Goal: Find specific page/section: Find specific page/section

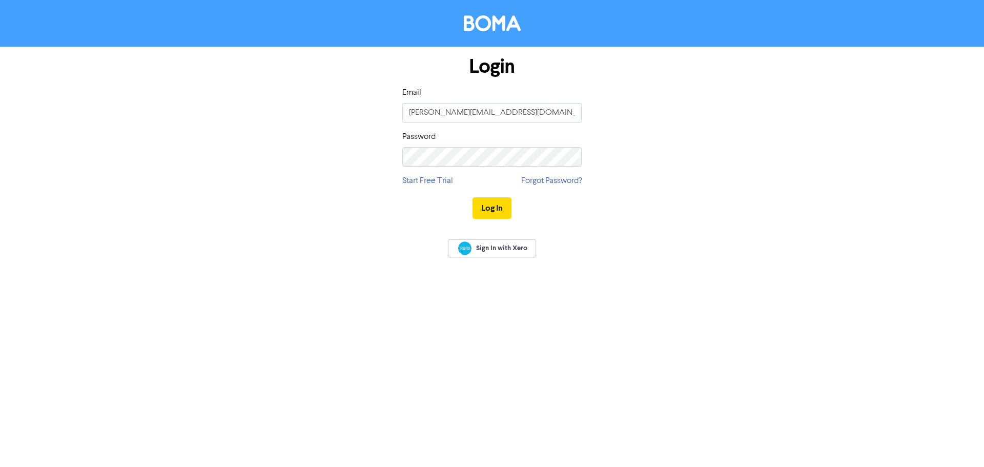
type input "[PERSON_NAME][EMAIL_ADDRESS][DOMAIN_NAME]"
click at [473, 197] on button "Log In" at bounding box center [492, 208] width 39 height 22
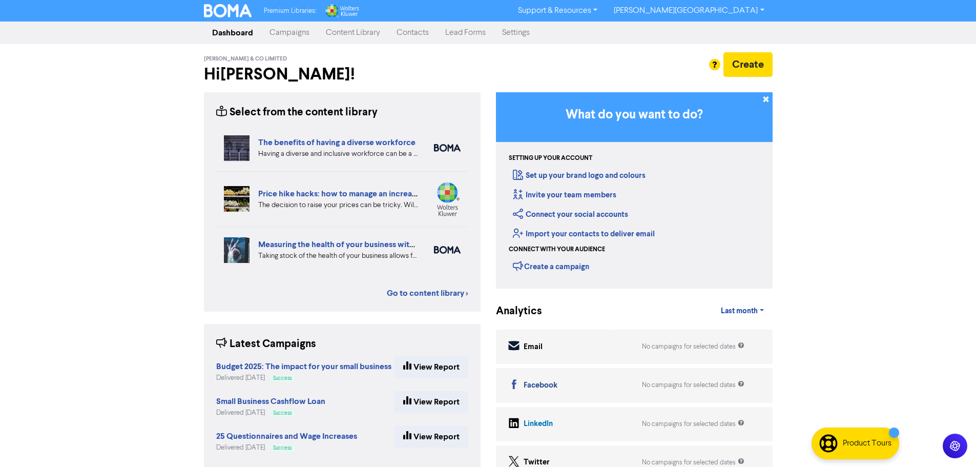
click at [419, 32] on link "Contacts" at bounding box center [412, 33] width 49 height 20
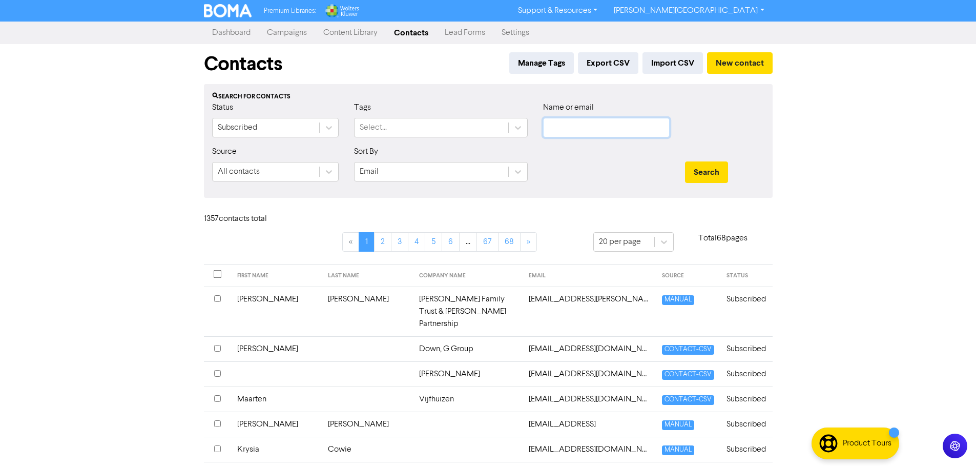
click at [631, 126] on input "text" at bounding box center [606, 127] width 127 height 19
paste input "[PERSON_NAME][EMAIL_ADDRESS][PERSON_NAME][DOMAIN_NAME]"
type input "[PERSON_NAME][EMAIL_ADDRESS][PERSON_NAME][DOMAIN_NAME]"
click at [733, 172] on div "Search" at bounding box center [724, 172] width 79 height 22
click at [724, 172] on button "Search" at bounding box center [706, 172] width 43 height 22
